Goal: Information Seeking & Learning: Check status

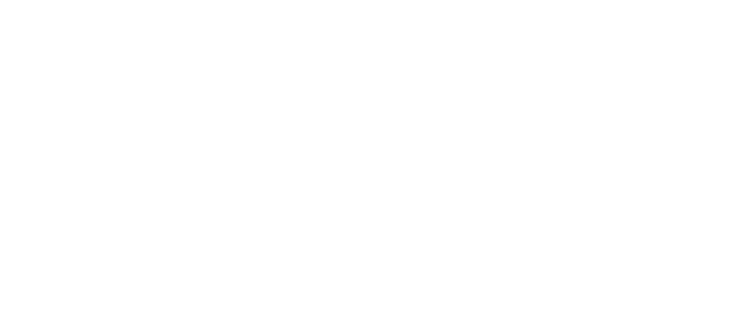
click at [405, 226] on div at bounding box center [374, 168] width 748 height 336
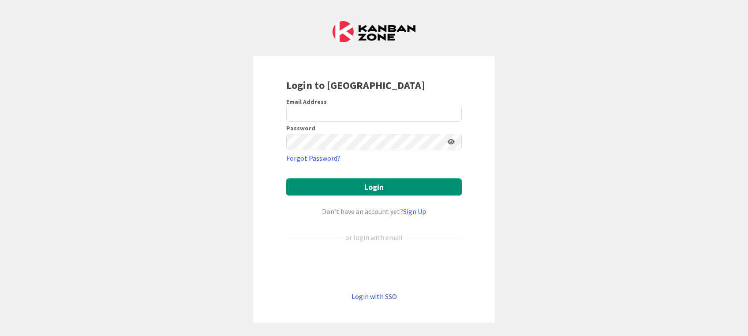
click at [377, 299] on link "Login with SSO" at bounding box center [373, 296] width 45 height 9
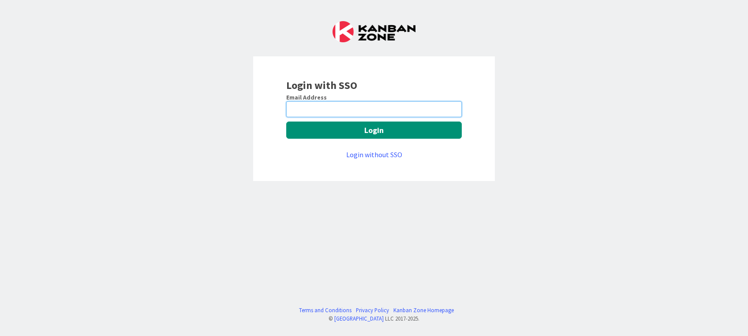
click at [329, 106] on input "email" at bounding box center [373, 109] width 175 height 16
paste input "Sejal.Maske@mrcglobal.com"
type input "Sejal.Maske@mrcglobal.com"
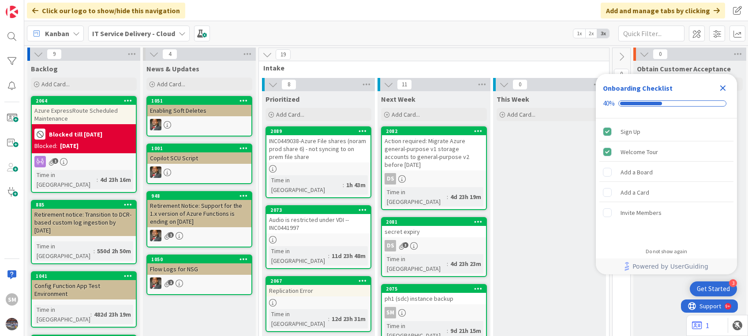
click at [725, 88] on icon "Close Checklist" at bounding box center [722, 88] width 11 height 11
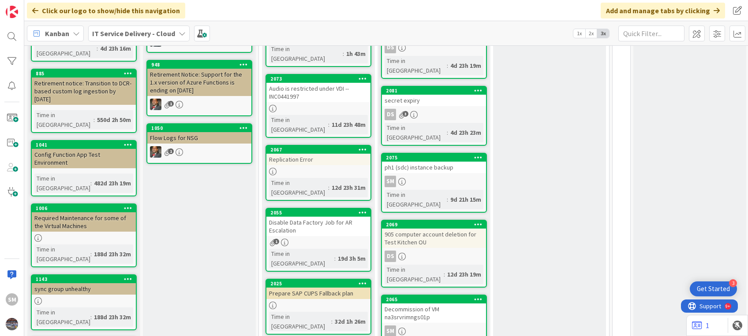
scroll to position [134, 0]
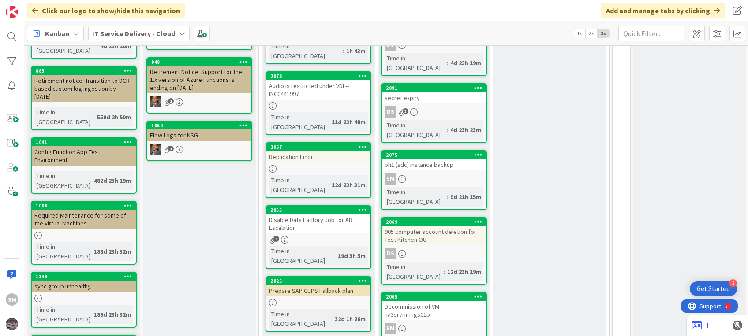
click at [449, 159] on div "ph1 (sdc) instance backup" at bounding box center [434, 164] width 104 height 11
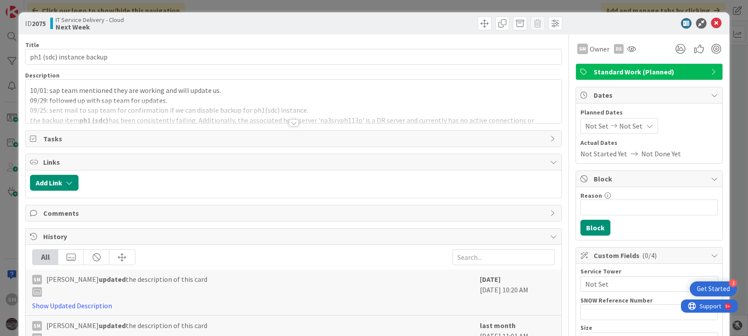
click at [221, 116] on div at bounding box center [293, 112] width 535 height 22
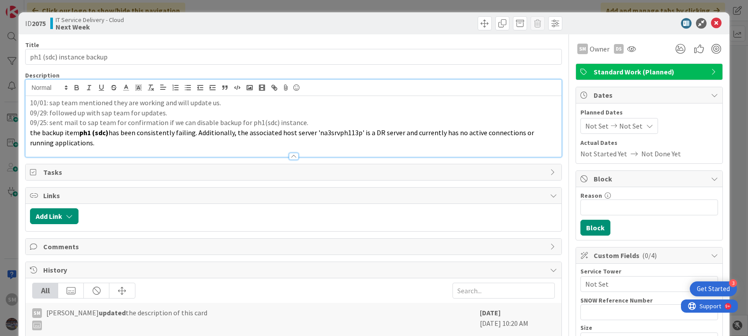
click at [28, 101] on div "10/01: sap team mentioned they are working and will update us. 09/29: followed …" at bounding box center [293, 126] width 535 height 61
click at [711, 25] on icon at bounding box center [716, 23] width 11 height 11
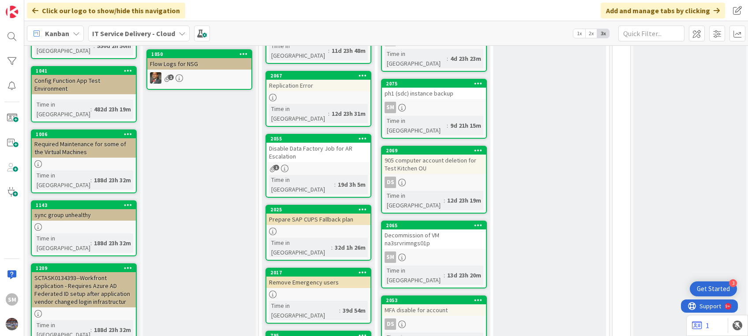
click at [454, 88] on div "ph1 (sdc) instance backup" at bounding box center [434, 93] width 104 height 11
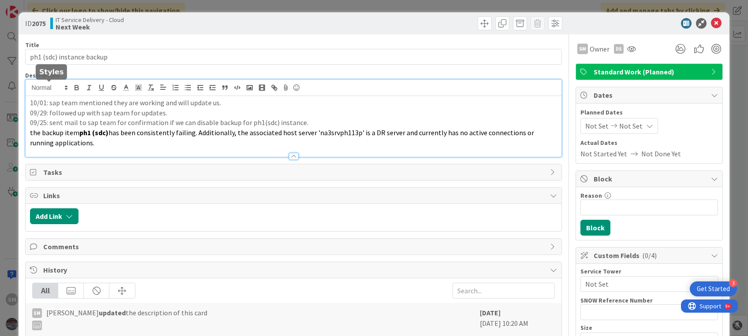
click at [28, 89] on div "10/01: sap team mentioned they are working and will update us. 09/29: followed …" at bounding box center [293, 118] width 535 height 77
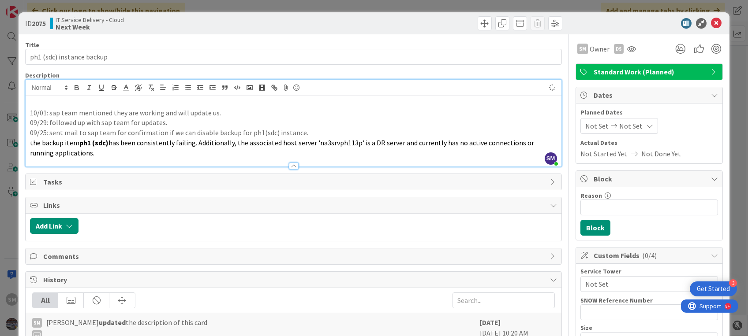
click at [35, 104] on p at bounding box center [293, 103] width 526 height 10
click at [711, 21] on icon at bounding box center [716, 23] width 11 height 11
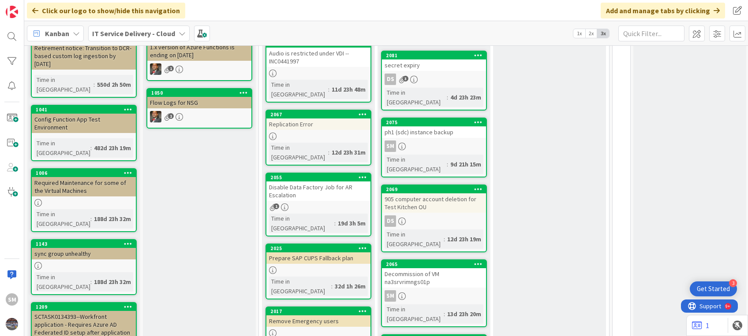
scroll to position [161, 0]
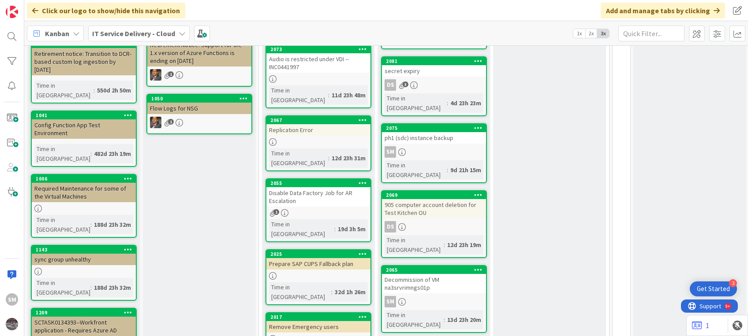
click at [321, 187] on div "Disable Data Factory Job for AR Escalation" at bounding box center [318, 196] width 104 height 19
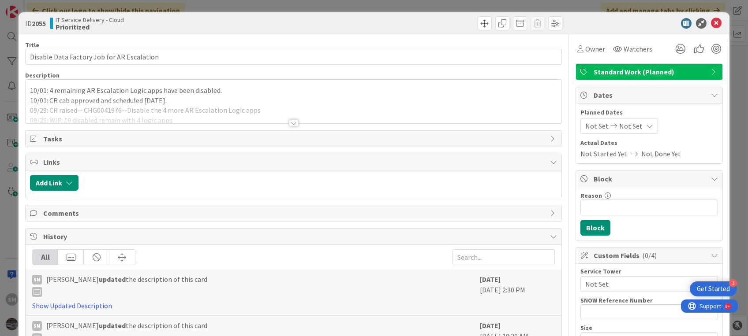
click at [198, 104] on div at bounding box center [293, 112] width 535 height 22
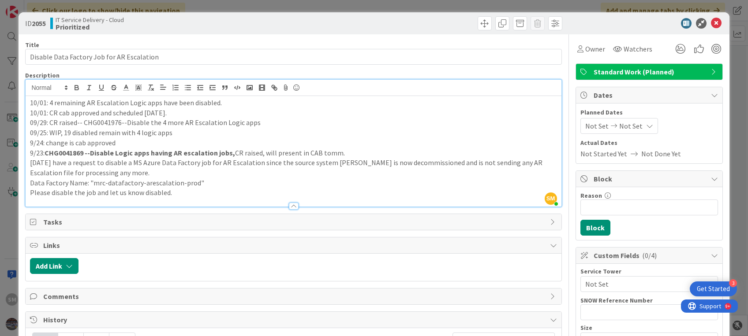
click at [26, 100] on div "10/01: 4 remaining AR Escalation Logic apps have been disabled. 10/01: CR cab a…" at bounding box center [293, 151] width 535 height 111
click at [711, 22] on icon at bounding box center [716, 23] width 11 height 11
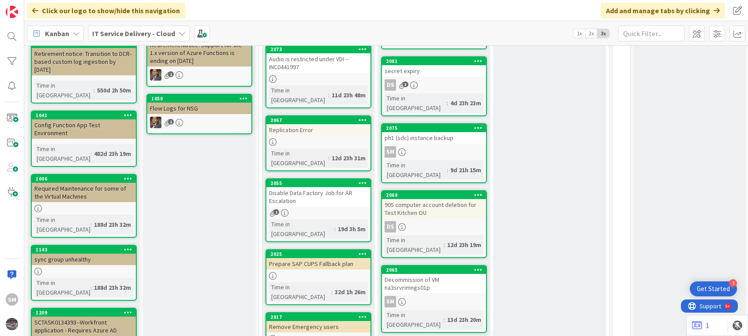
click at [313, 209] on div "1" at bounding box center [318, 212] width 104 height 7
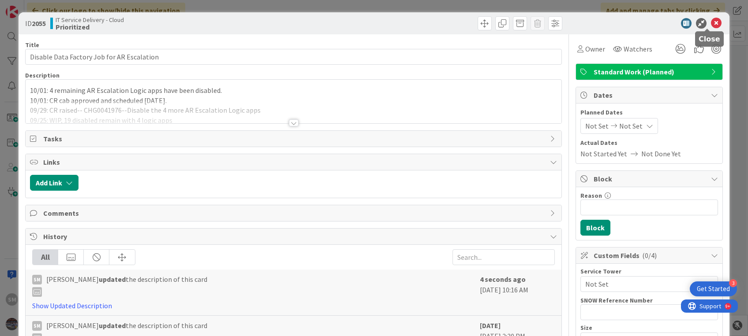
click at [711, 24] on icon at bounding box center [716, 23] width 11 height 11
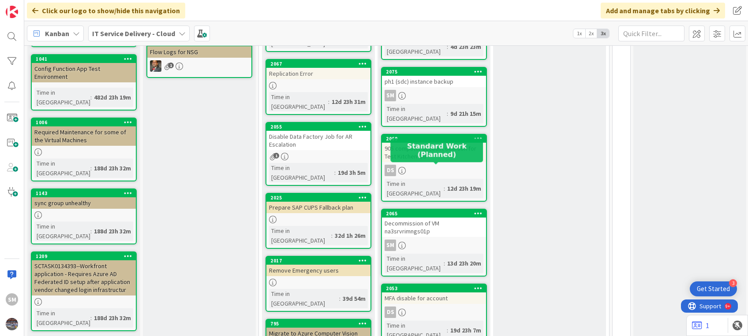
scroll to position [224, 0]
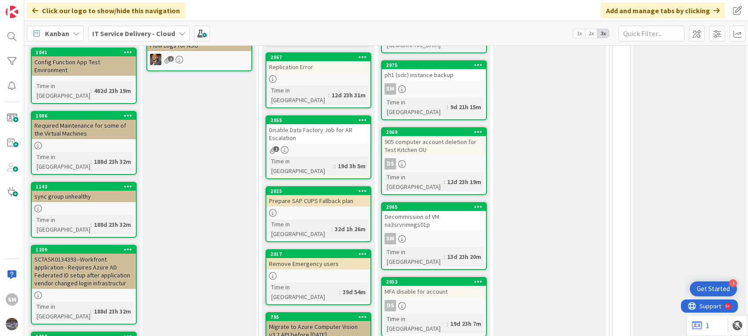
click at [439, 233] on div "SM" at bounding box center [434, 238] width 104 height 11
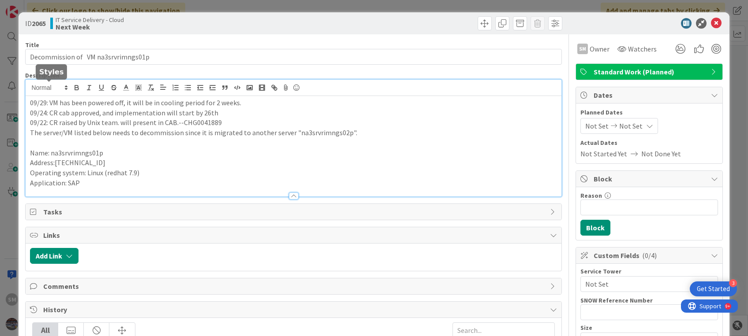
click at [27, 90] on div "09/29: VM has been powered off, it will be in cooling period for 2 weeks. 09/24…" at bounding box center [293, 138] width 535 height 117
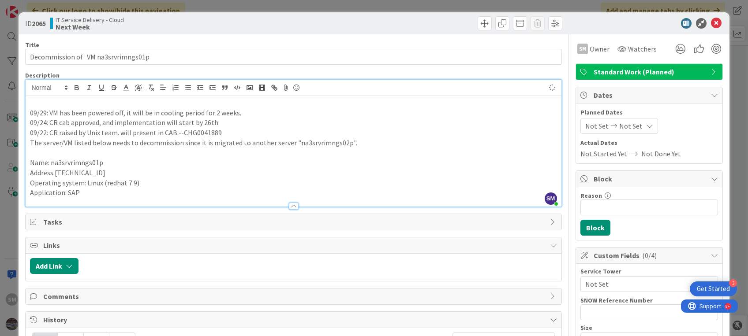
click at [32, 105] on p at bounding box center [293, 103] width 526 height 10
click at [711, 23] on icon at bounding box center [716, 23] width 11 height 11
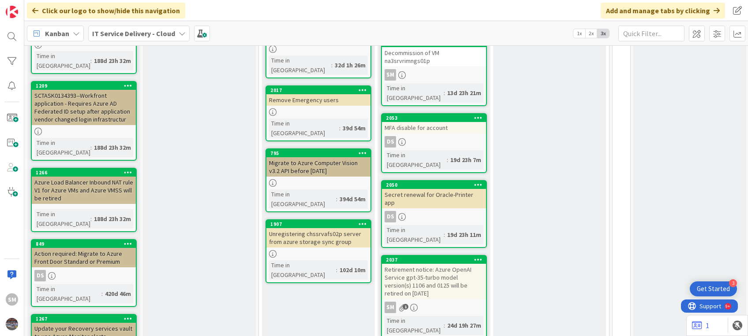
scroll to position [387, 0]
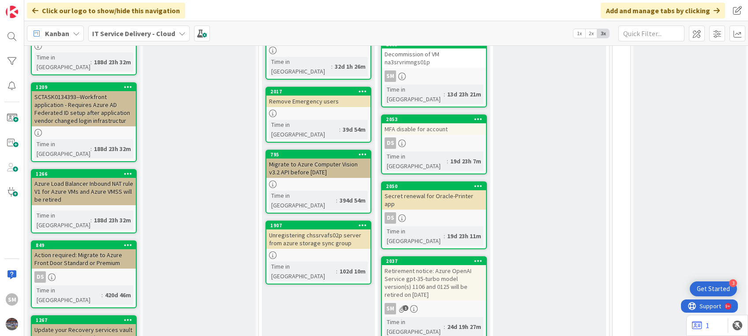
click at [423, 265] on div "Retirement notice: Azure OpenAI Service gpt-35-turbo model version(s) 1106 and …" at bounding box center [434, 282] width 104 height 35
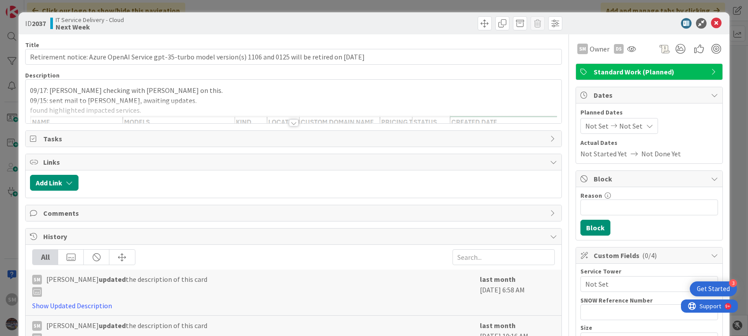
click at [301, 123] on div at bounding box center [293, 119] width 536 height 10
click at [181, 109] on div at bounding box center [293, 112] width 535 height 22
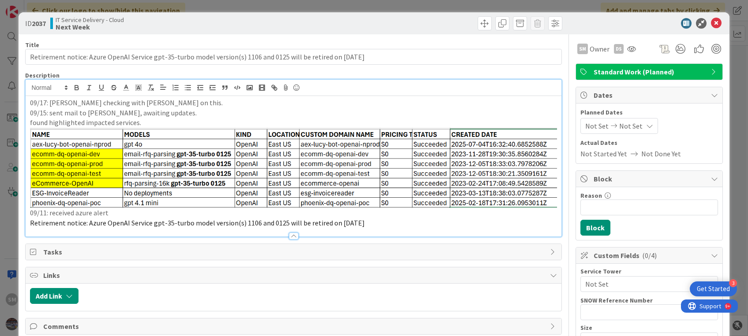
click at [160, 108] on p "09/15: sent mail to [PERSON_NAME], awaiting updates." at bounding box center [293, 113] width 526 height 10
click at [305, 99] on p "09/17: [PERSON_NAME] checking with [PERSON_NAME] on this." at bounding box center [293, 103] width 526 height 10
click at [29, 103] on div "09/17: [PERSON_NAME] checking with [PERSON_NAME] on this. 09/15: sent mail to […" at bounding box center [293, 166] width 535 height 141
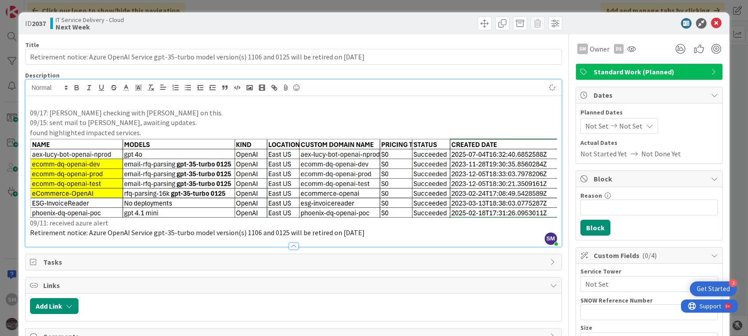
click at [31, 103] on p at bounding box center [293, 103] width 526 height 10
click at [711, 22] on icon at bounding box center [716, 23] width 11 height 11
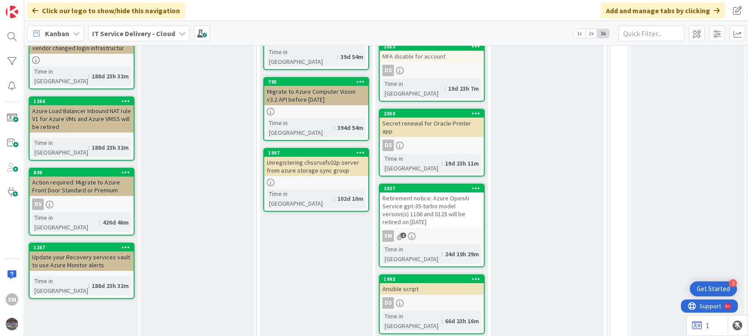
scroll to position [0, 2]
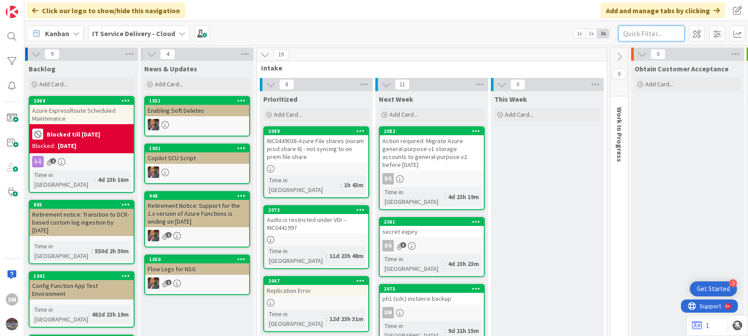
click at [632, 31] on input "text" at bounding box center [651, 34] width 66 height 16
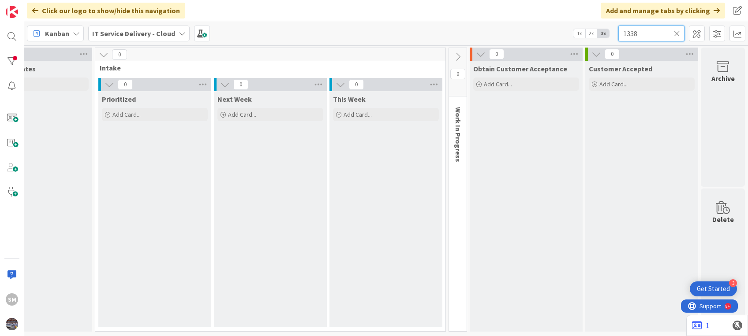
scroll to position [0, 172]
click at [654, 34] on input "1338" at bounding box center [651, 34] width 66 height 16
click at [621, 34] on input "1338" at bounding box center [651, 34] width 66 height 16
type input "1338"
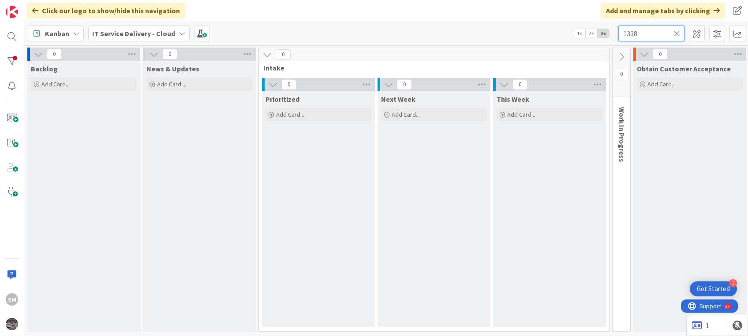
drag, startPoint x: 681, startPoint y: 34, endPoint x: 676, endPoint y: 32, distance: 5.0
click at [676, 32] on div "1338" at bounding box center [651, 34] width 66 height 16
click at [676, 32] on icon at bounding box center [677, 34] width 6 height 8
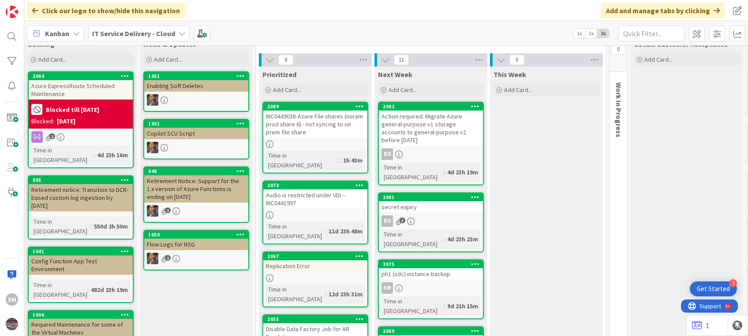
scroll to position [0, 3]
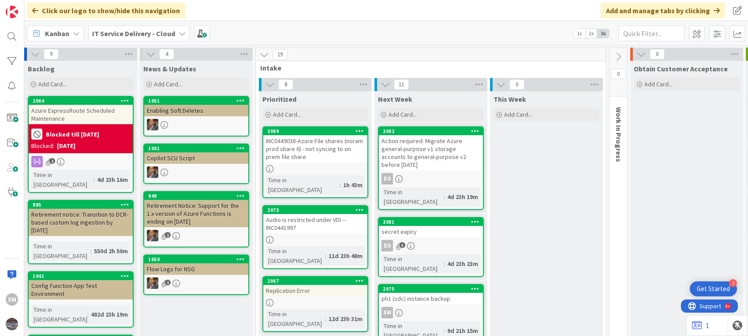
click at [106, 215] on div "Retirement notice: Transition to DCR-based custom log ingestion by [DATE]" at bounding box center [81, 222] width 104 height 27
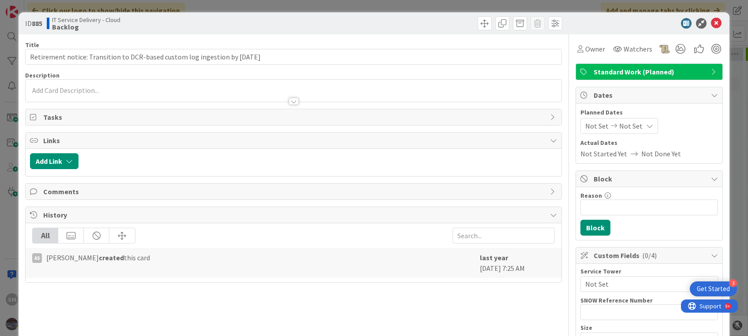
click at [708, 29] on div "ID 885 IT Service Delivery - Cloud Backlog" at bounding box center [374, 23] width 710 height 22
click at [711, 25] on icon at bounding box center [716, 23] width 11 height 11
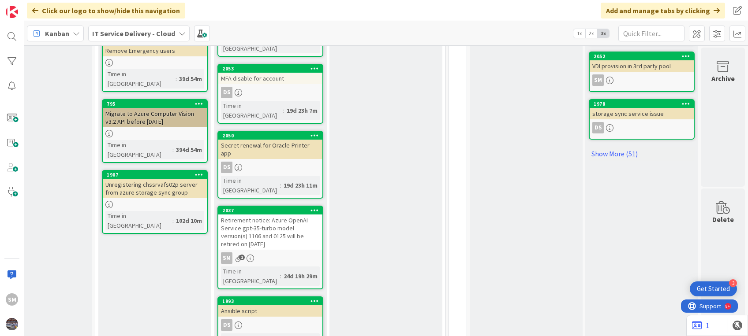
scroll to position [437, 167]
click at [615, 147] on link "Show More (51)" at bounding box center [642, 154] width 106 height 14
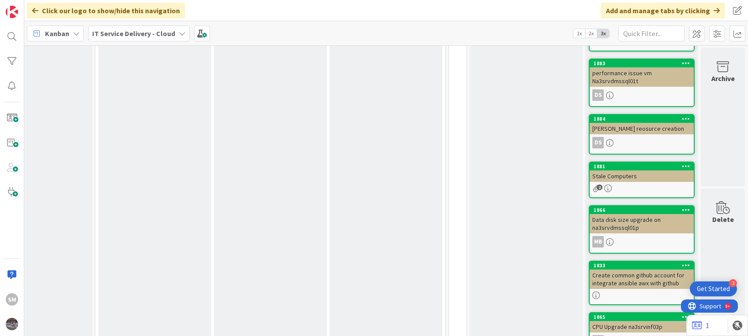
scroll to position [2933, 167]
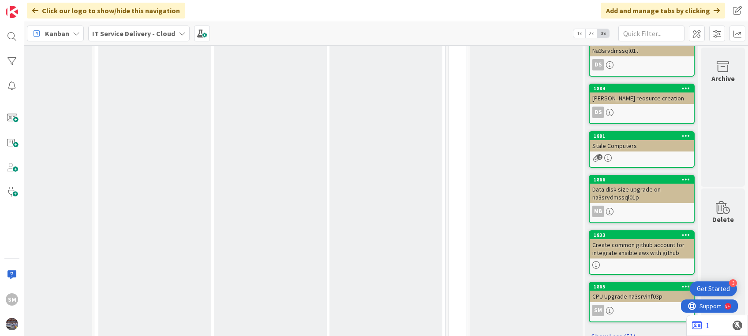
click at [624, 330] on link "Show Less (51)" at bounding box center [642, 337] width 106 height 14
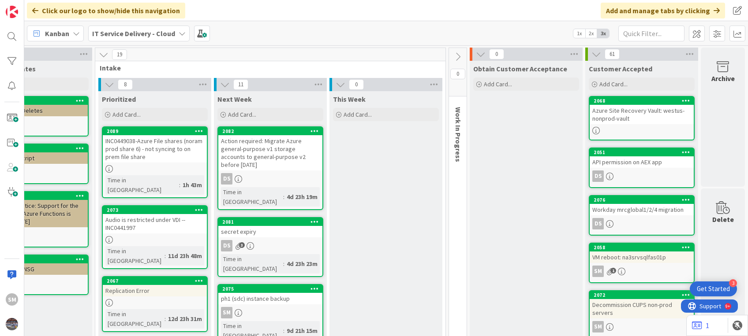
scroll to position [0, 167]
click at [579, 29] on span "1x" at bounding box center [579, 33] width 12 height 9
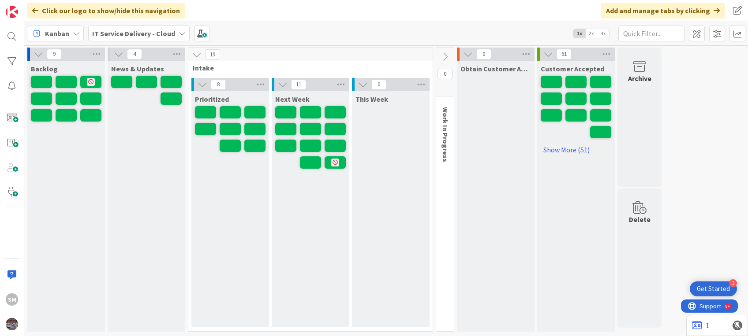
scroll to position [0, 0]
click at [586, 32] on span "2x" at bounding box center [591, 33] width 12 height 9
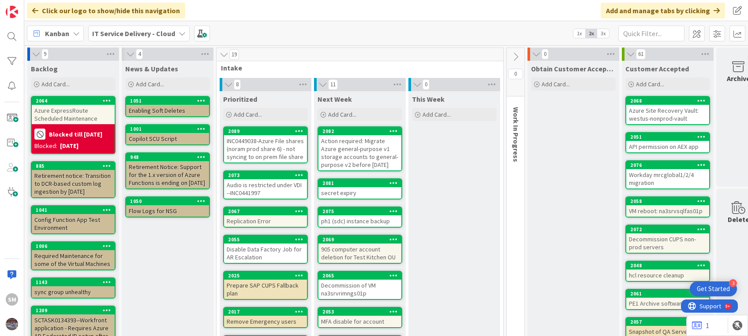
click at [602, 37] on span "3x" at bounding box center [603, 33] width 12 height 9
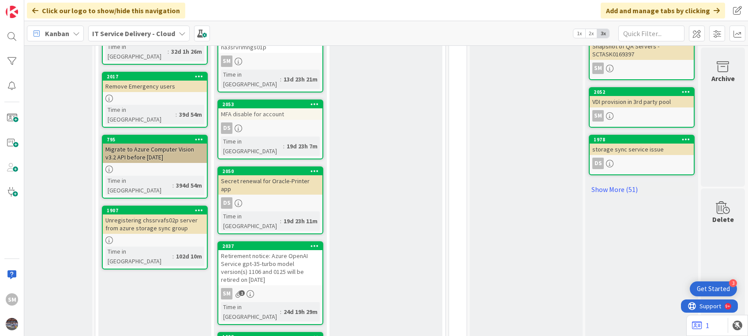
scroll to position [406, 172]
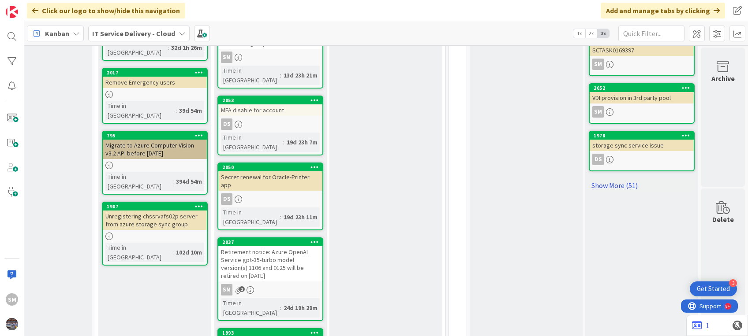
click at [598, 179] on link "Show More (51)" at bounding box center [642, 186] width 106 height 14
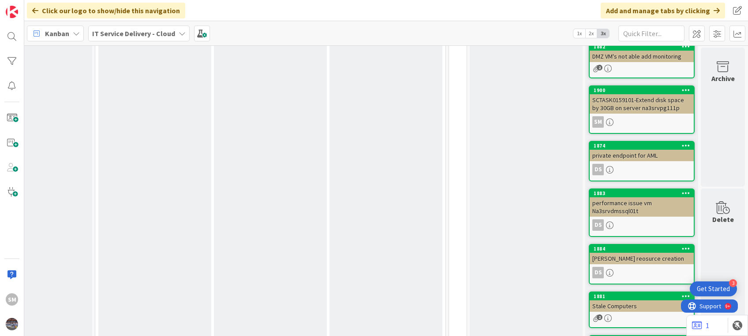
scroll to position [2933, 172]
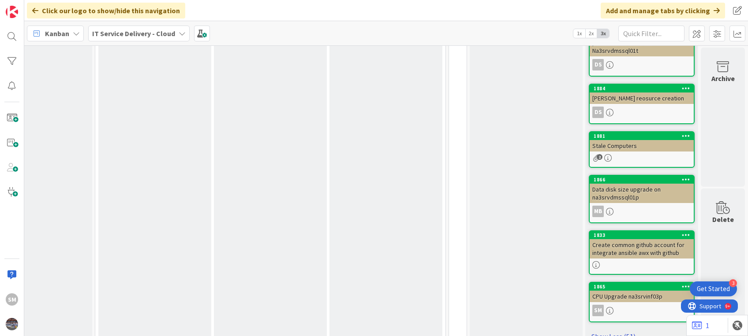
click at [601, 330] on link "Show Less (51)" at bounding box center [642, 337] width 106 height 14
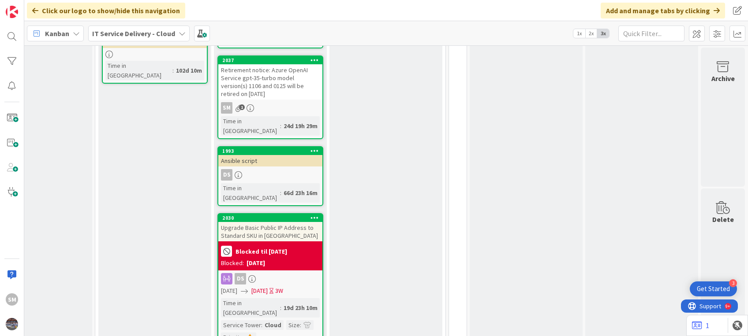
scroll to position [417, 172]
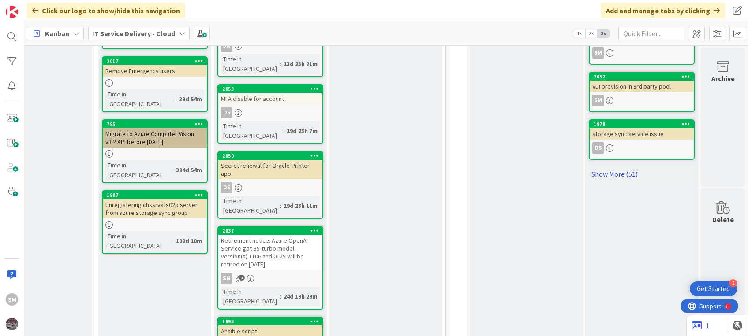
click at [614, 167] on link "Show More (51)" at bounding box center [642, 174] width 106 height 14
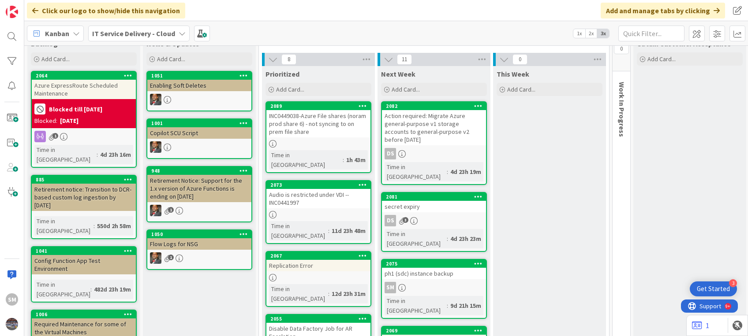
scroll to position [0, 0]
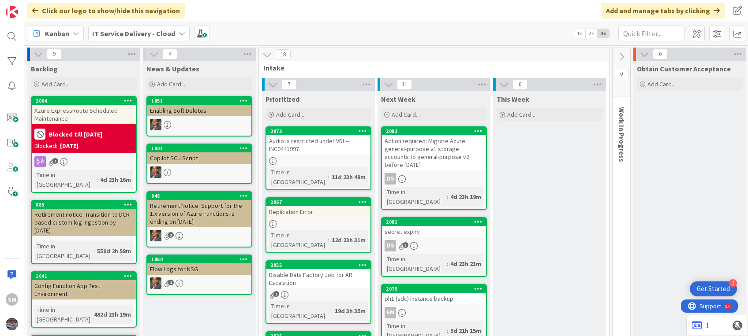
click at [323, 152] on div "Audio is restricted under VDI --INC0441997" at bounding box center [318, 144] width 104 height 19
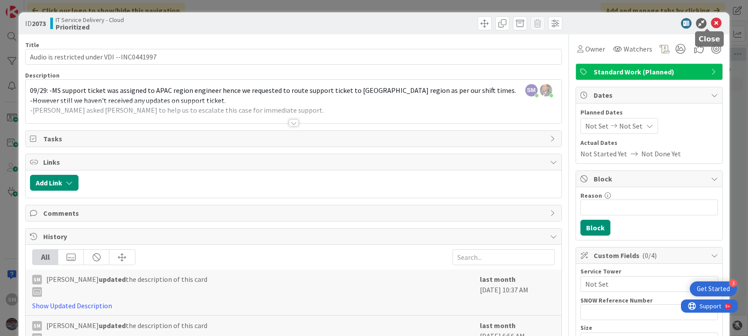
click at [712, 19] on icon at bounding box center [716, 23] width 11 height 11
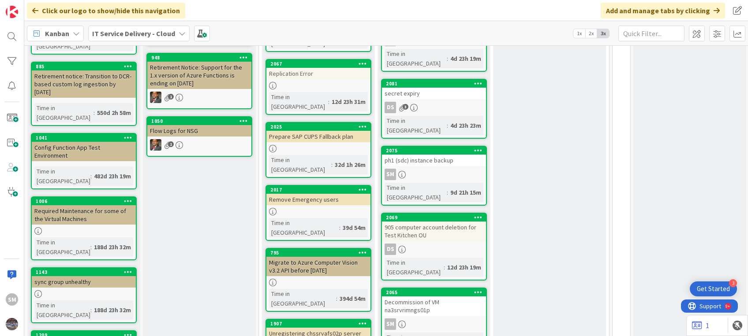
scroll to position [139, 0]
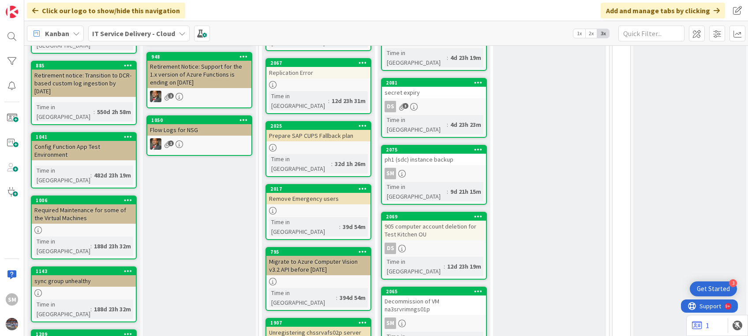
click at [442, 168] on div "SM" at bounding box center [434, 173] width 104 height 11
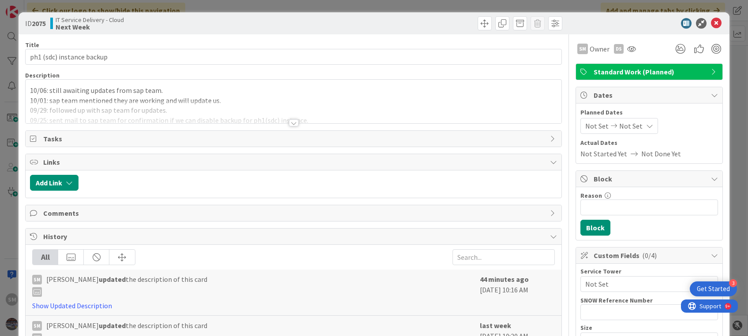
click at [445, 99] on p "10/01: sap team mentioned they are working and will update us." at bounding box center [293, 101] width 526 height 10
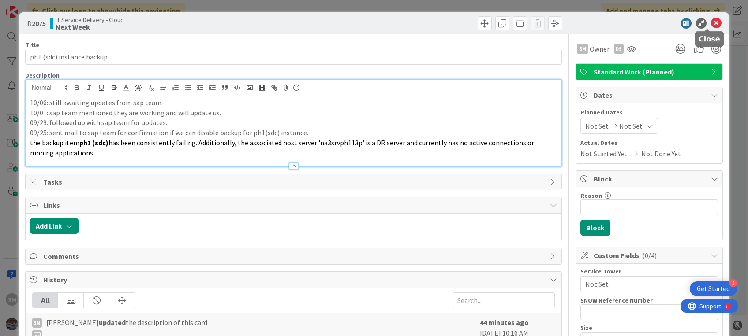
drag, startPoint x: 713, startPoint y: 21, endPoint x: 705, endPoint y: 24, distance: 7.9
click at [705, 24] on div at bounding box center [645, 23] width 156 height 11
click at [711, 24] on icon at bounding box center [716, 23] width 11 height 11
